Goal: Information Seeking & Learning: Learn about a topic

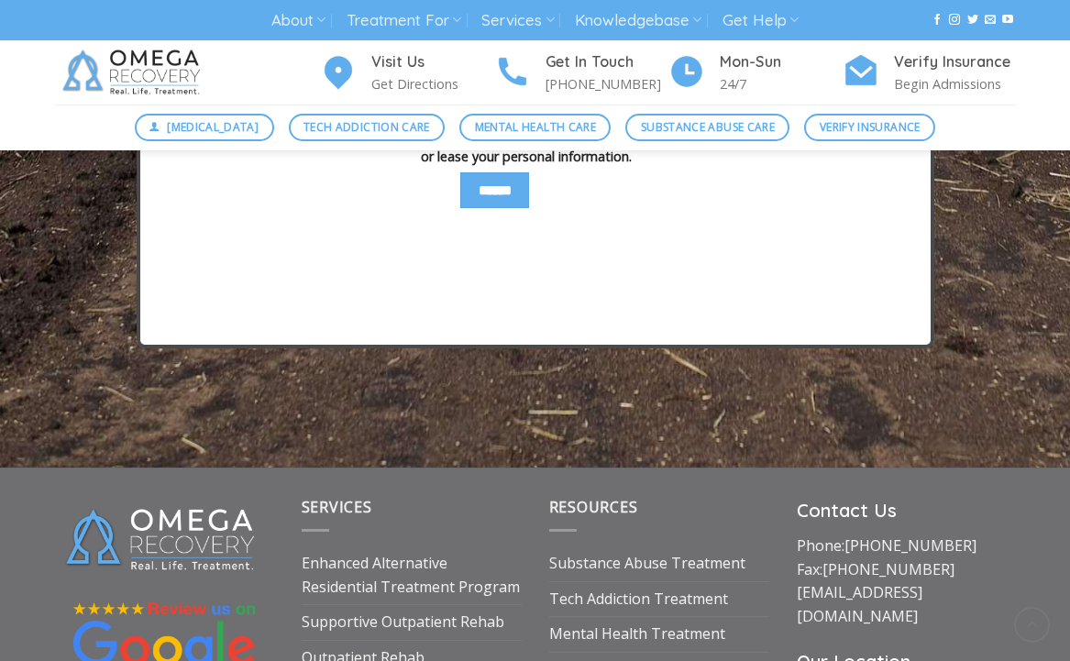
drag, startPoint x: 567, startPoint y: 177, endPoint x: 478, endPoint y: 175, distance: 88.9
click at [434, 167] on label "By checking this box, I consent to Omega Recovery contacting me by SMS to respo…" at bounding box center [526, 130] width 613 height 72
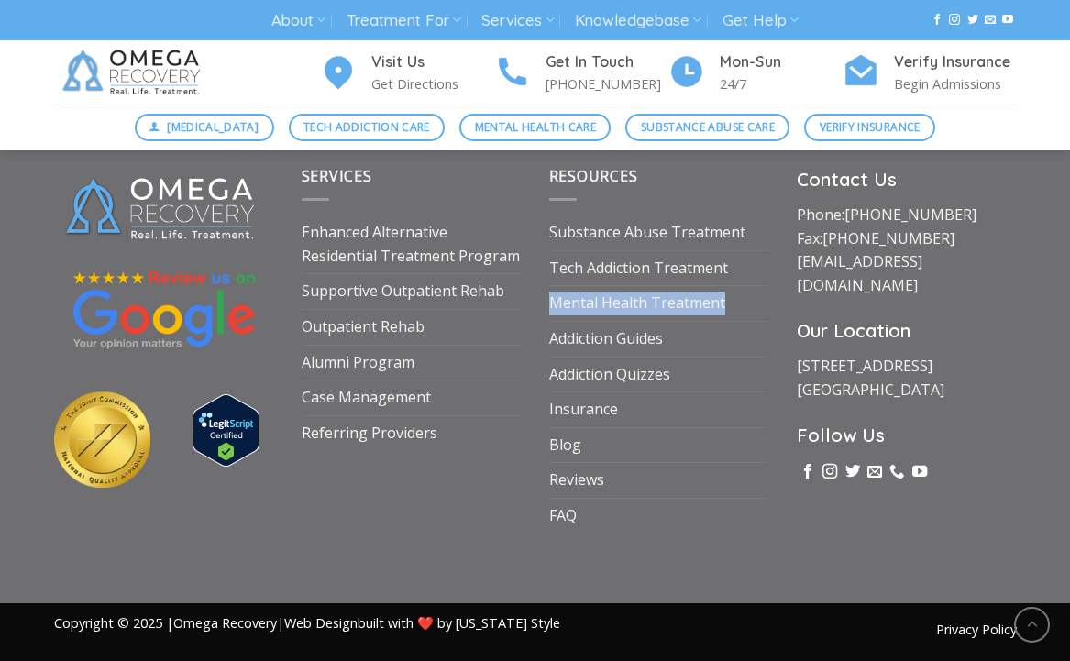
drag, startPoint x: 762, startPoint y: 308, endPoint x: 741, endPoint y: 337, distance: 35.6
click at [744, 339] on div "Resources Substance Abuse Treatment Tech Addiction Treatment Mental Health Trea…" at bounding box center [658, 349] width 247 height 368
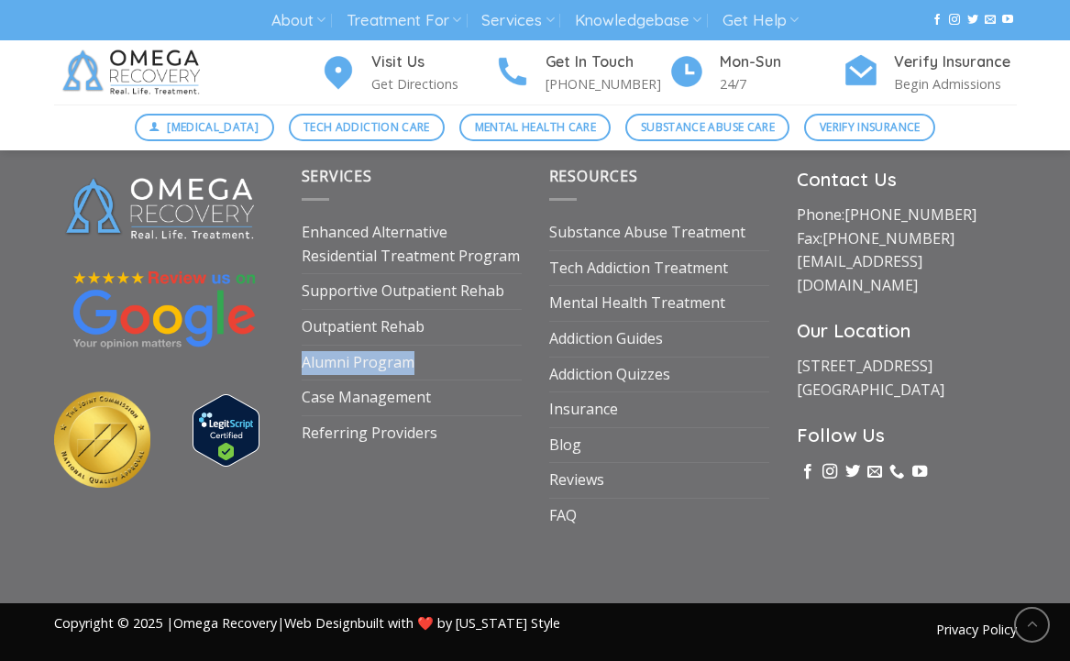
drag, startPoint x: 467, startPoint y: 361, endPoint x: 467, endPoint y: 379, distance: 17.4
click at [467, 379] on ul "Enhanced Alternative Residential Treatment Program Supportive Outpatient Rehab …" at bounding box center [412, 332] width 220 height 235
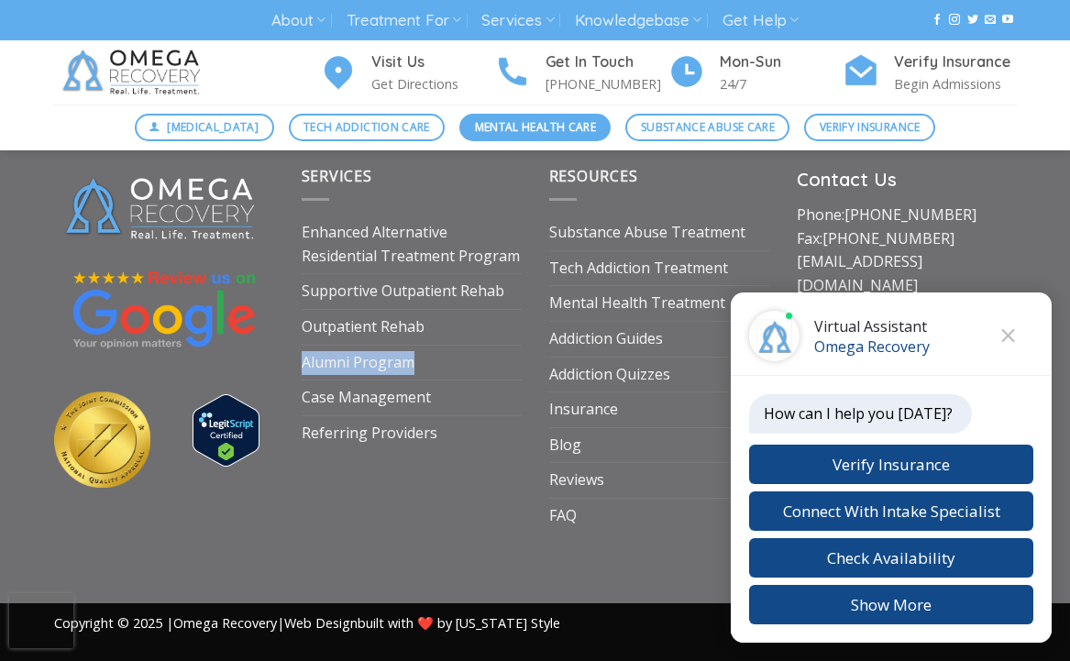
click at [521, 119] on span "Mental Health Care" at bounding box center [535, 126] width 121 height 17
